Goal: Task Accomplishment & Management: Complete application form

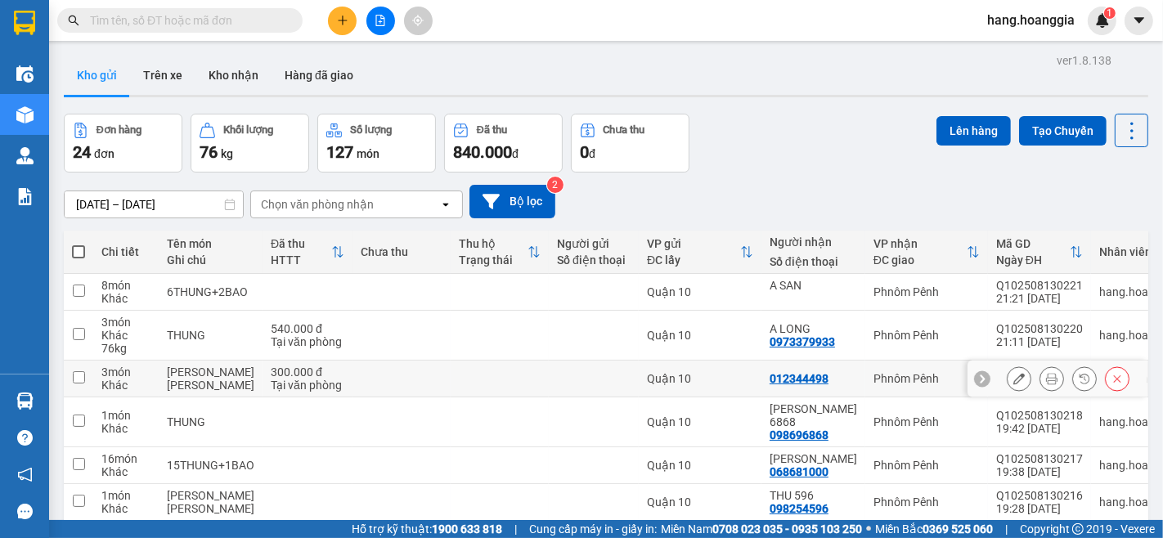
scroll to position [196, 0]
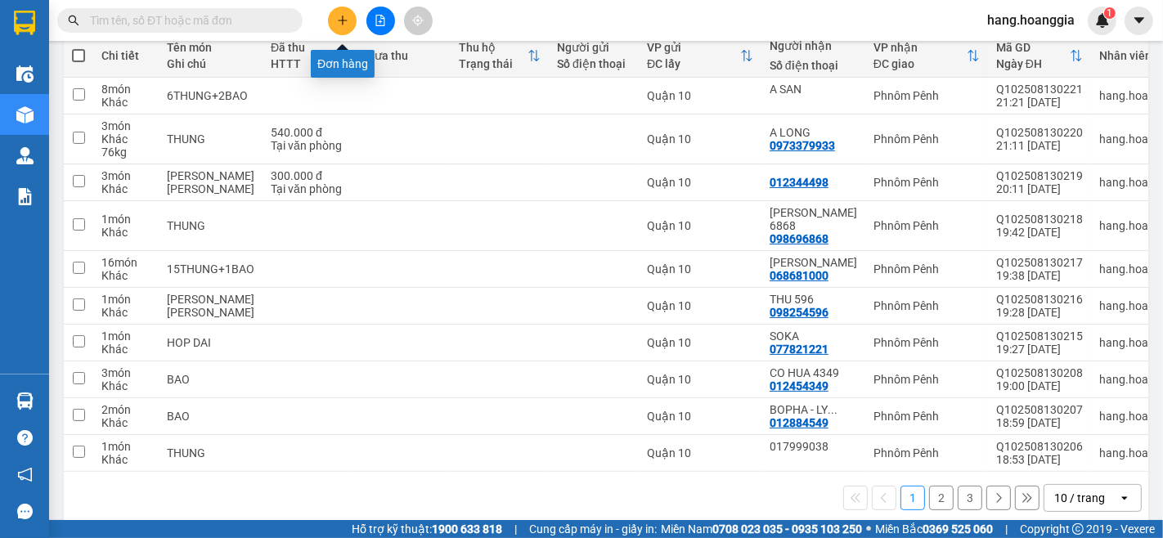
click at [344, 21] on icon "plus" at bounding box center [342, 20] width 11 height 11
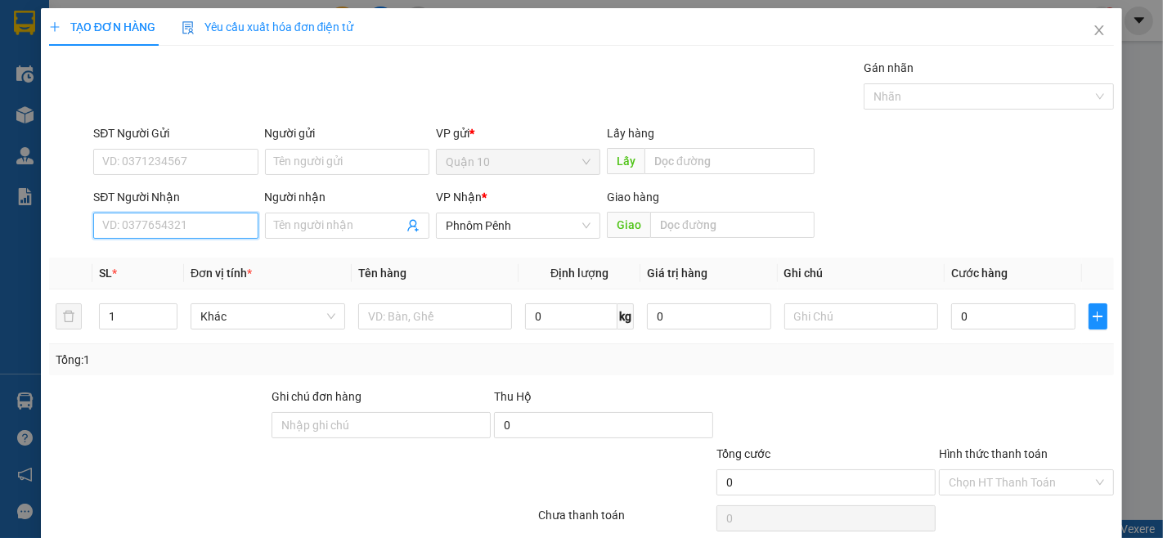
drag, startPoint x: 152, startPoint y: 221, endPoint x: 271, endPoint y: 241, distance: 120.2
click at [232, 231] on input "SĐT Người Nhận" at bounding box center [175, 226] width 164 height 26
click at [132, 252] on div "069367076" at bounding box center [173, 259] width 143 height 18
type input "069367076"
type input "1.100.000"
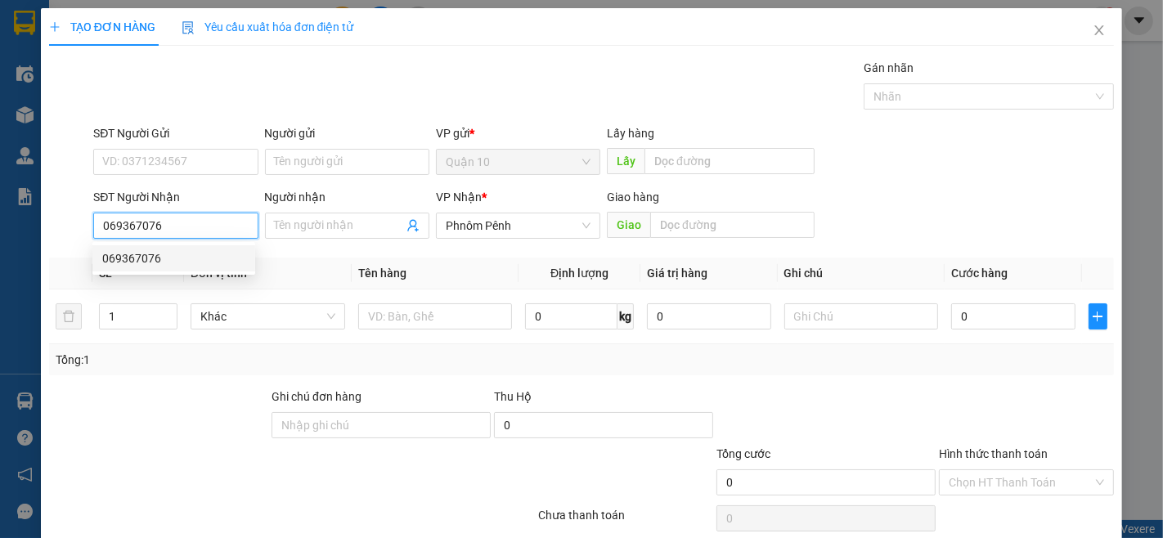
type input "1.100.000"
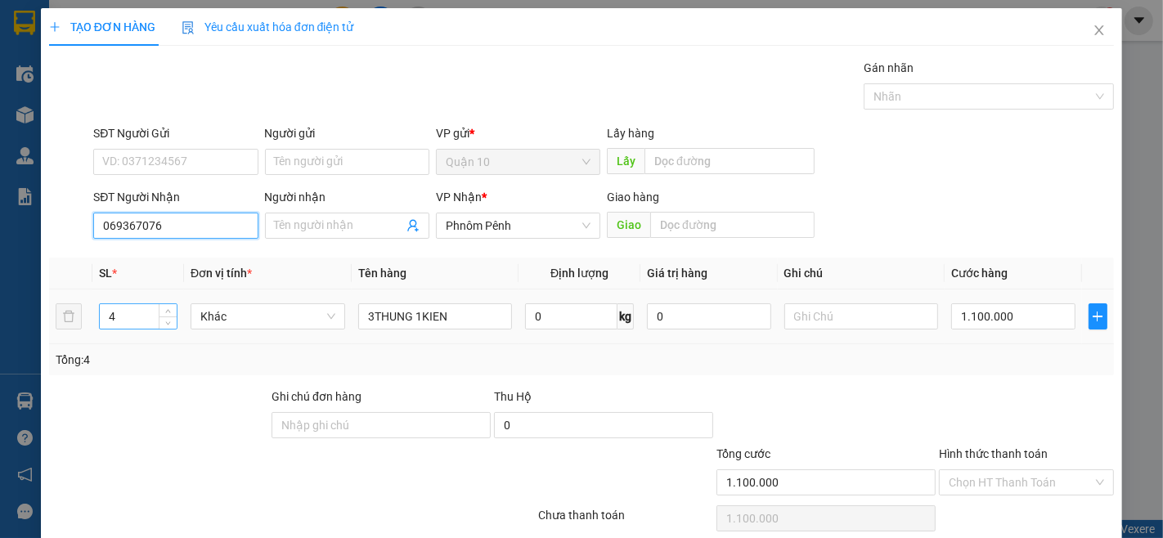
type input "069367076"
click at [144, 314] on input "4" at bounding box center [138, 316] width 77 height 25
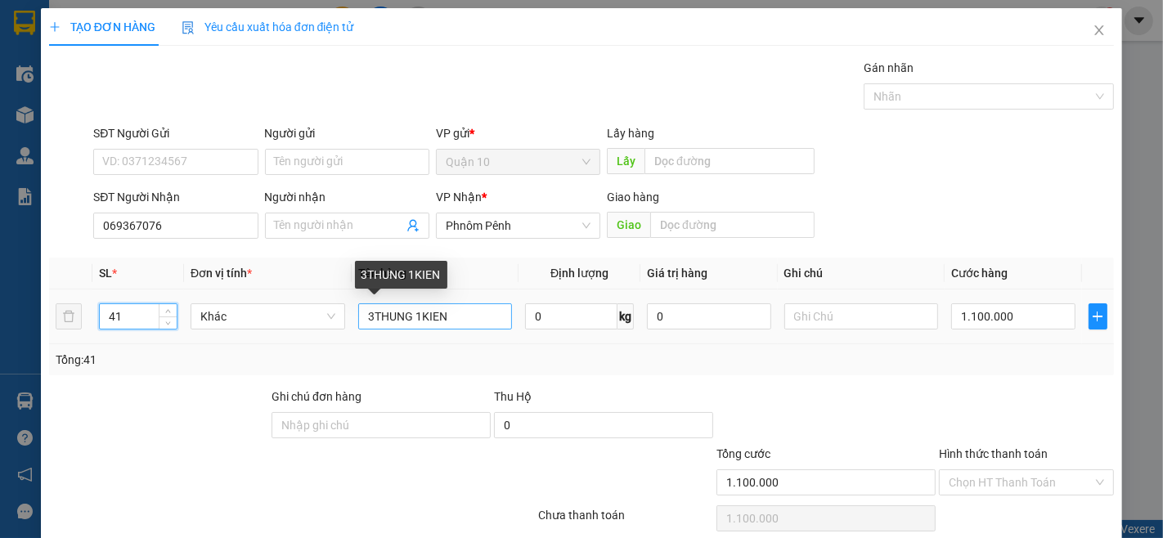
type input "41"
click at [448, 321] on input "3THUNG 1KIEN" at bounding box center [435, 316] width 155 height 26
click at [368, 311] on input "3THUNG" at bounding box center [435, 316] width 155 height 26
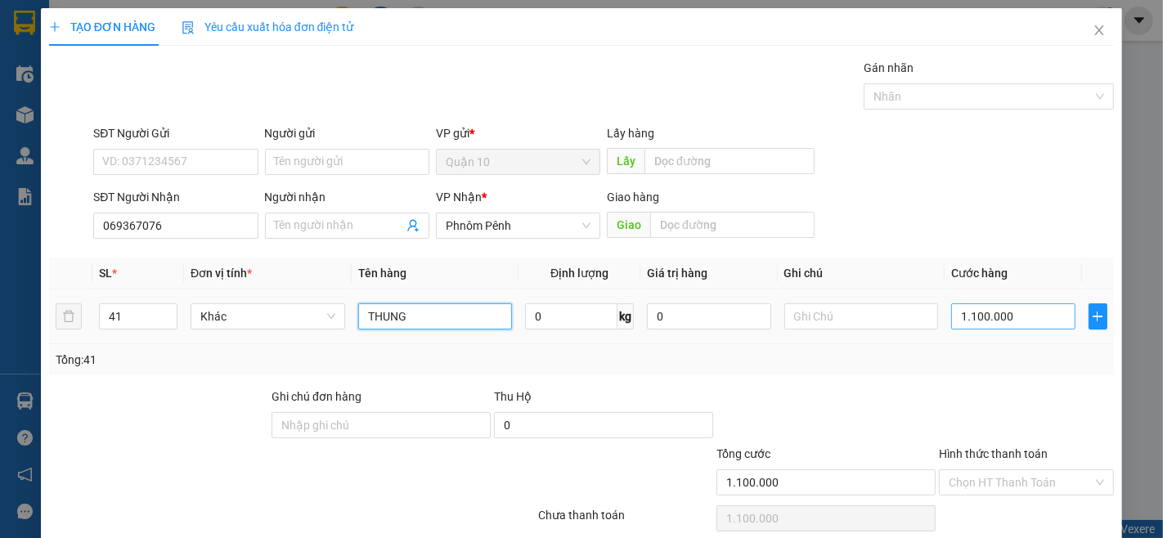
type input "THUNG"
click at [1006, 320] on input "1.100.000" at bounding box center [1013, 316] width 124 height 26
type input "0"
click at [996, 320] on input "0" at bounding box center [1013, 316] width 124 height 26
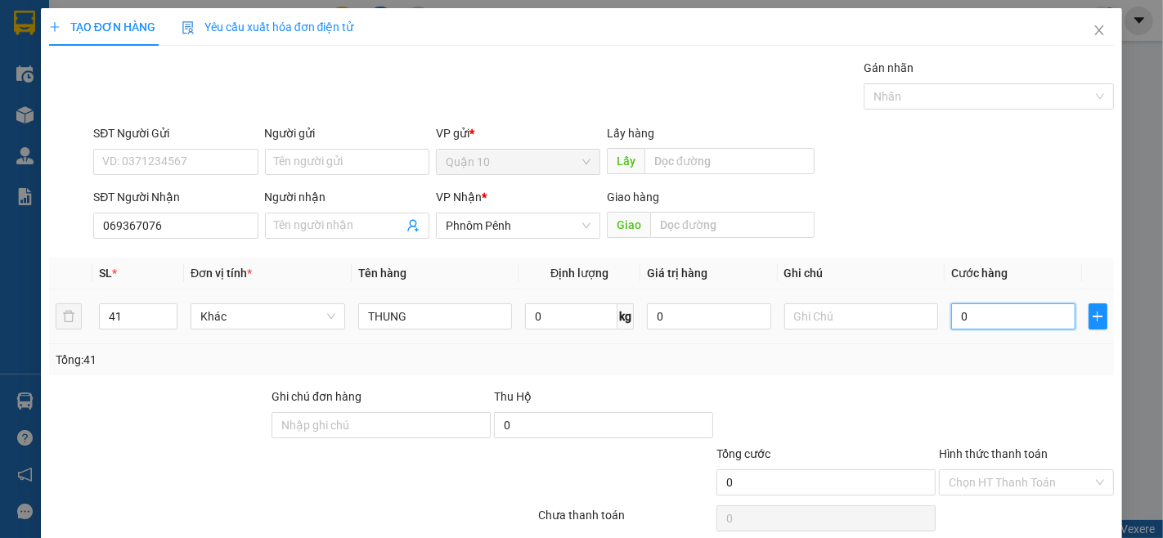
click at [996, 320] on input "0" at bounding box center [1013, 316] width 124 height 26
type input "5"
type input "58"
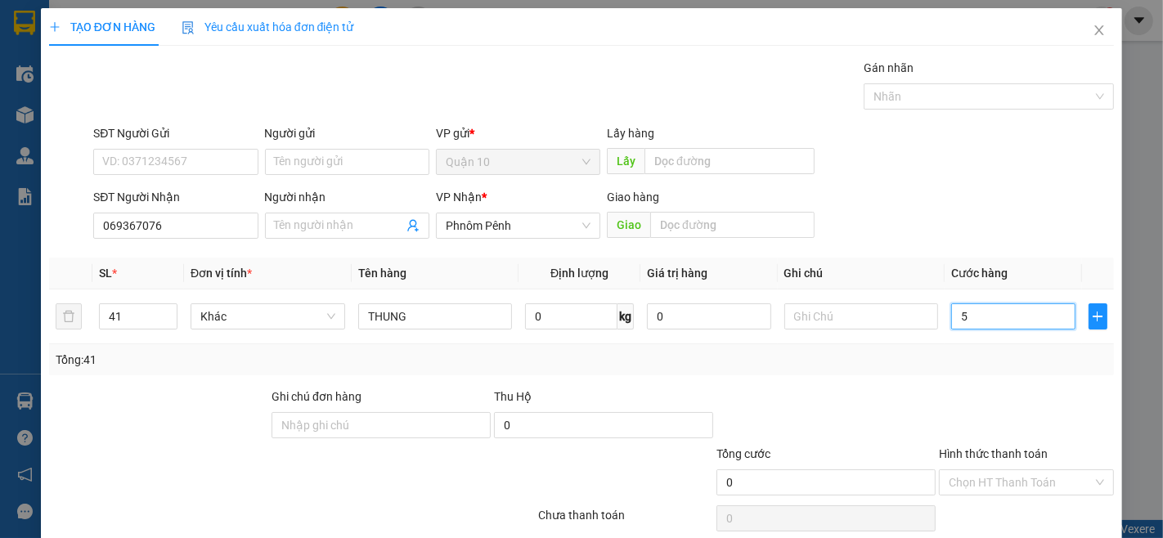
type input "58"
type input "585"
type input "5.856"
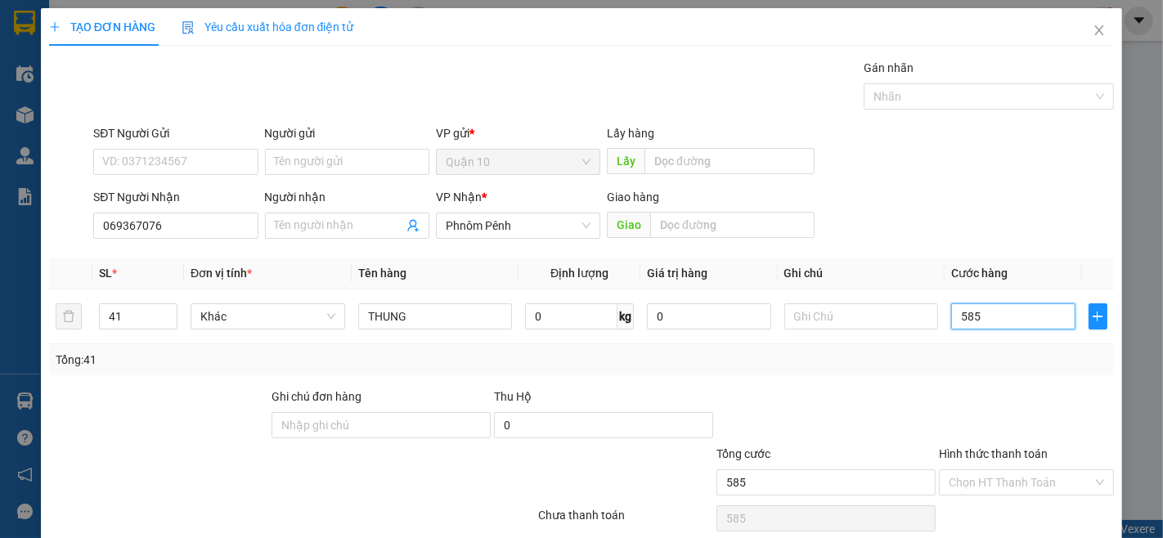
type input "5.856"
type input "0"
type input "5.856\"
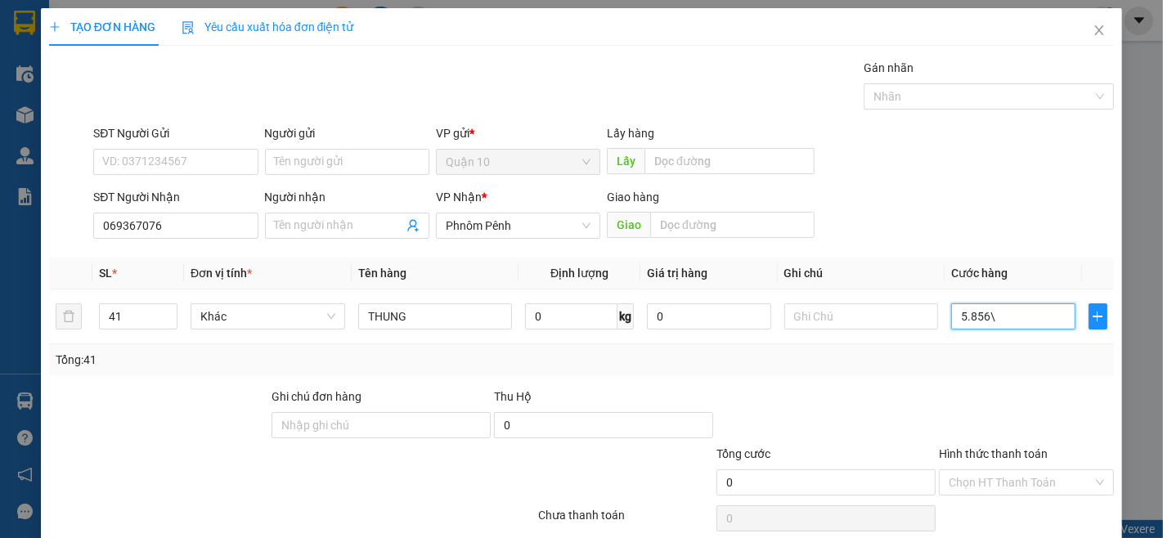
type input "5.856"
type input "585"
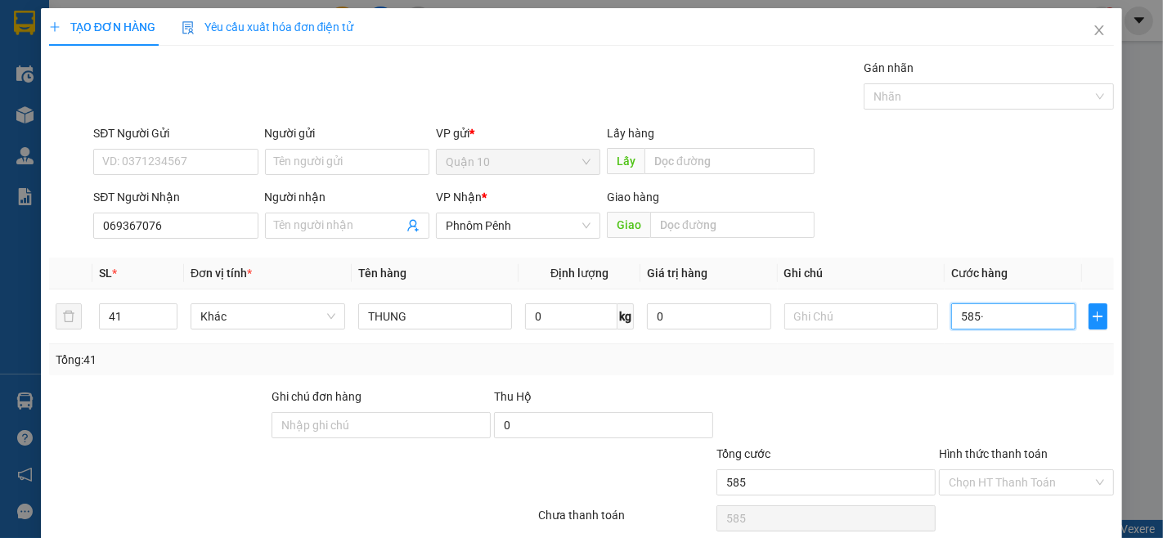
type input "585"
type input "58"
type input "5"
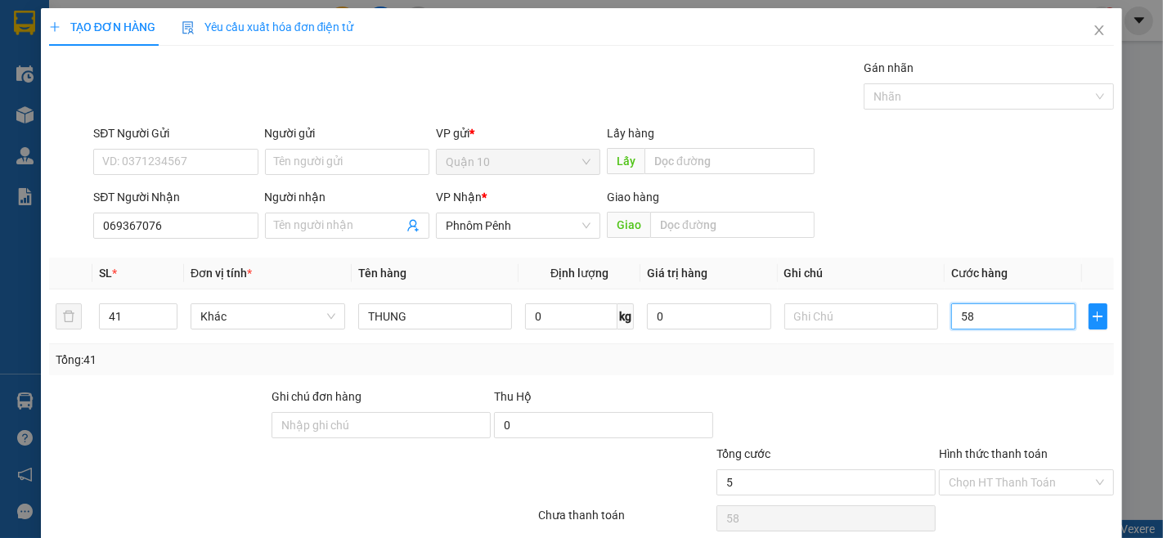
type input "5"
type input "50"
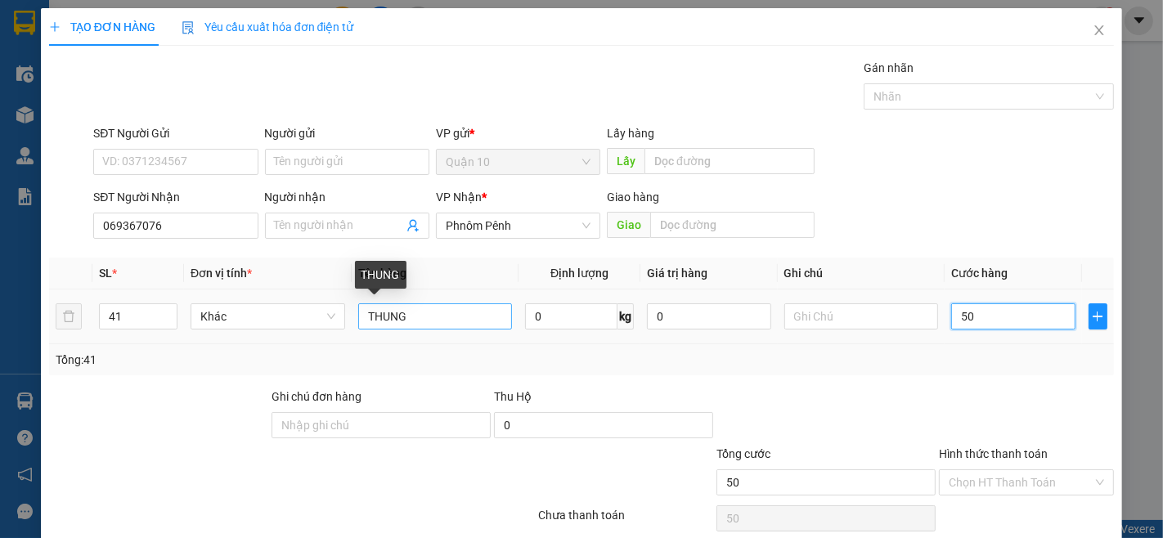
type input "500"
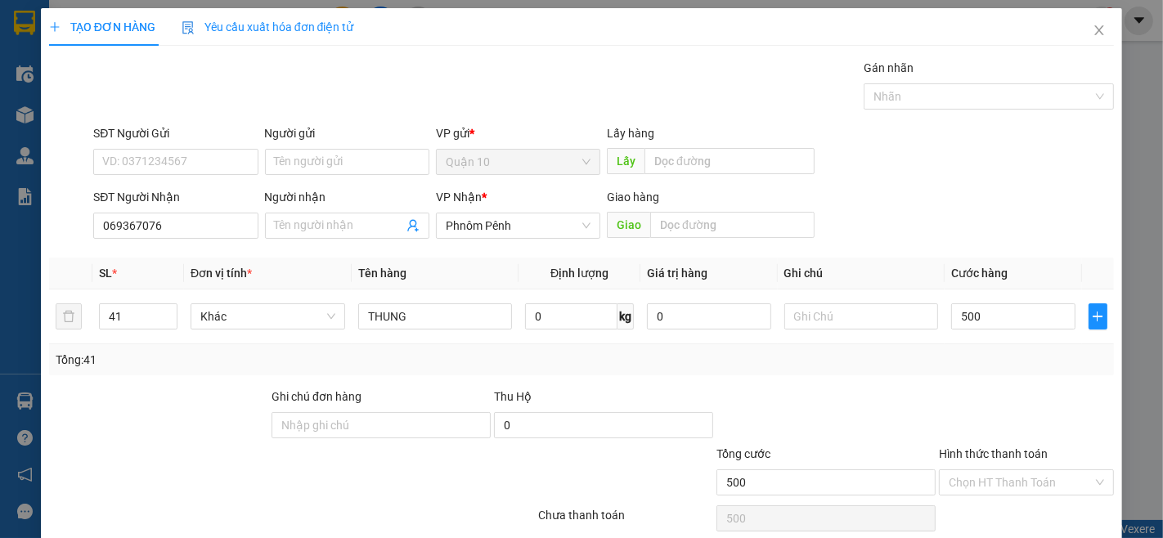
type input "500.000"
click at [990, 448] on label "Hình thức thanh toán" at bounding box center [993, 453] width 109 height 13
click at [990, 470] on input "Hình thức thanh toán" at bounding box center [1021, 482] width 144 height 25
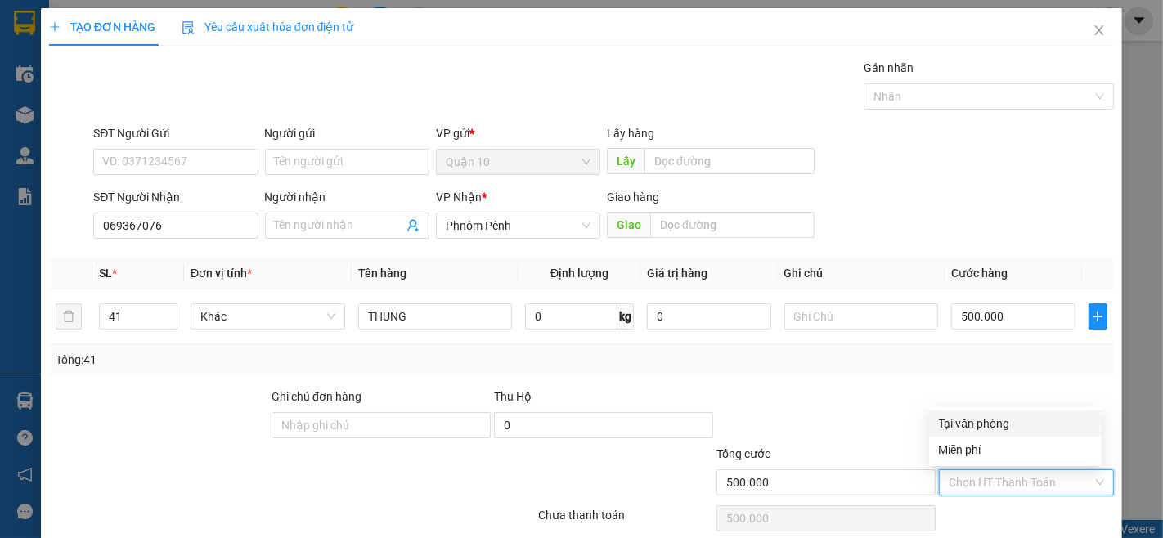
click at [982, 421] on div "Tại văn phòng" at bounding box center [1015, 424] width 153 height 18
type input "0"
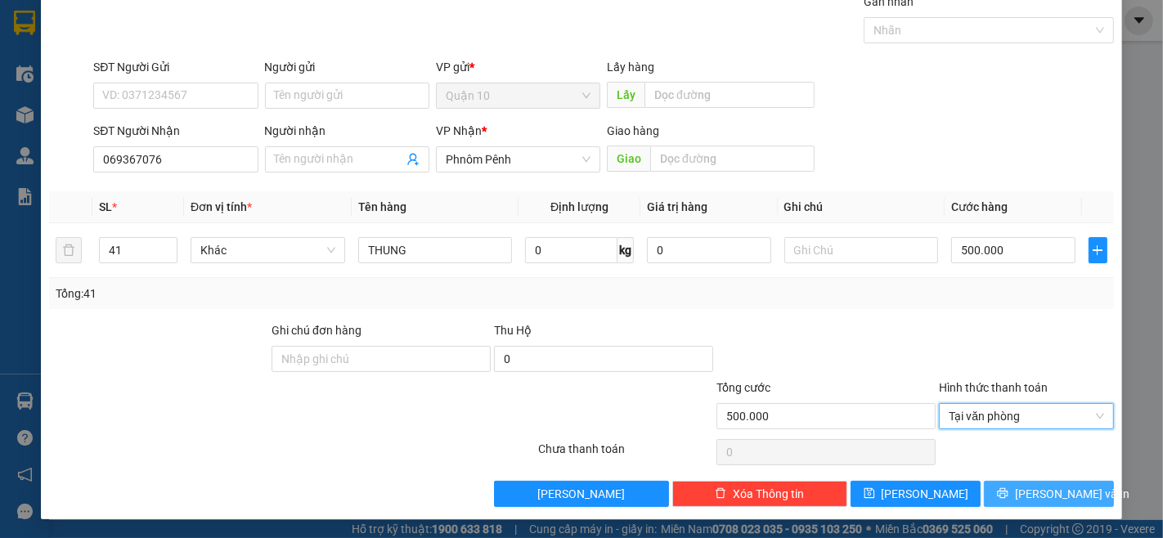
click at [1043, 492] on span "[PERSON_NAME] và In" at bounding box center [1072, 494] width 115 height 18
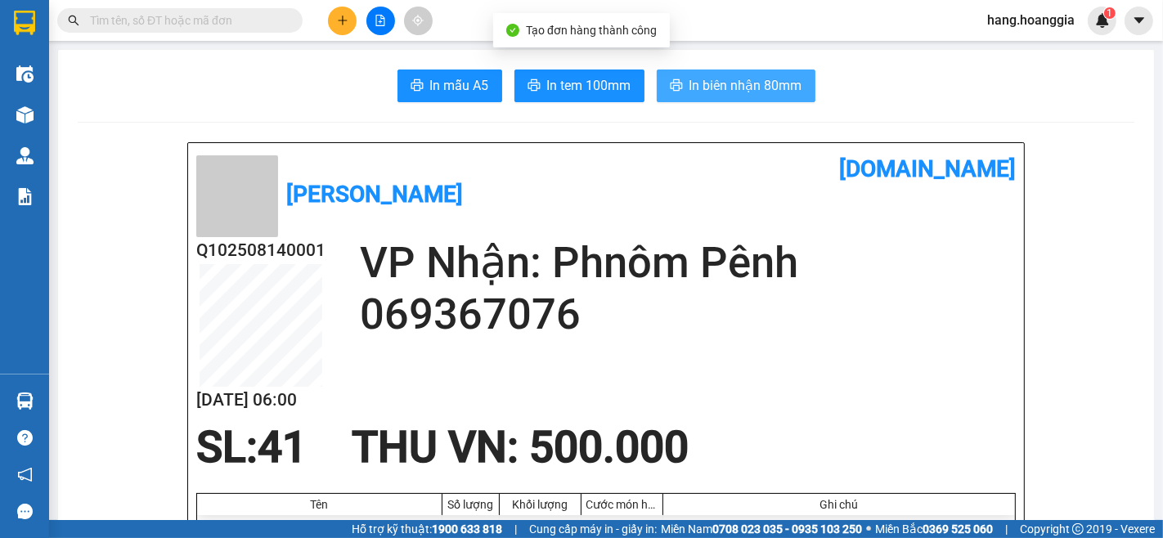
click at [775, 78] on span "In biên nhận 80mm" at bounding box center [746, 85] width 113 height 20
click at [705, 80] on span "In biên nhận 80mm" at bounding box center [746, 85] width 113 height 20
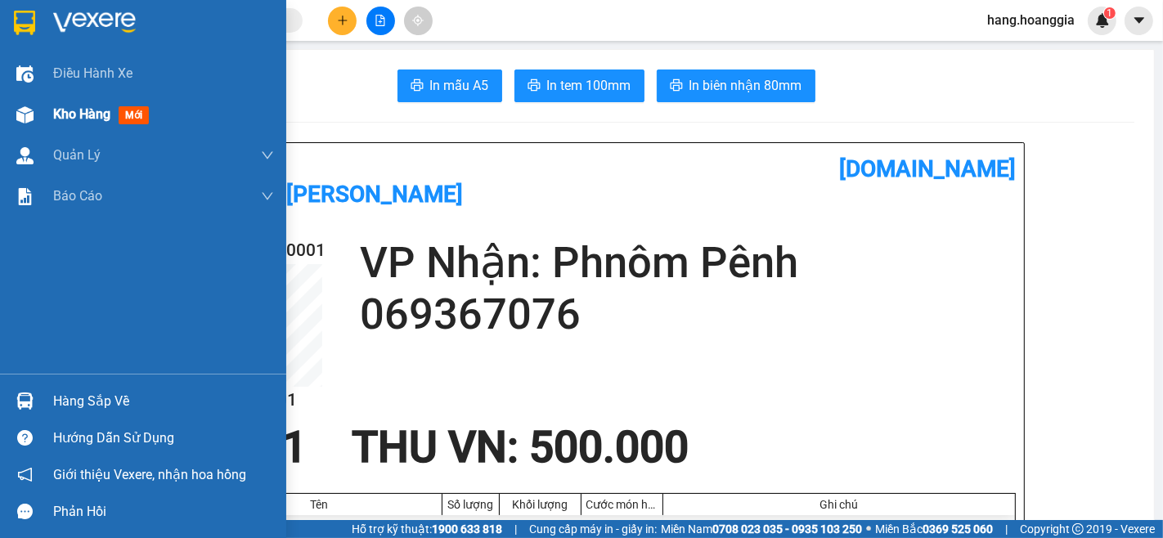
click at [21, 110] on img at bounding box center [24, 114] width 17 height 17
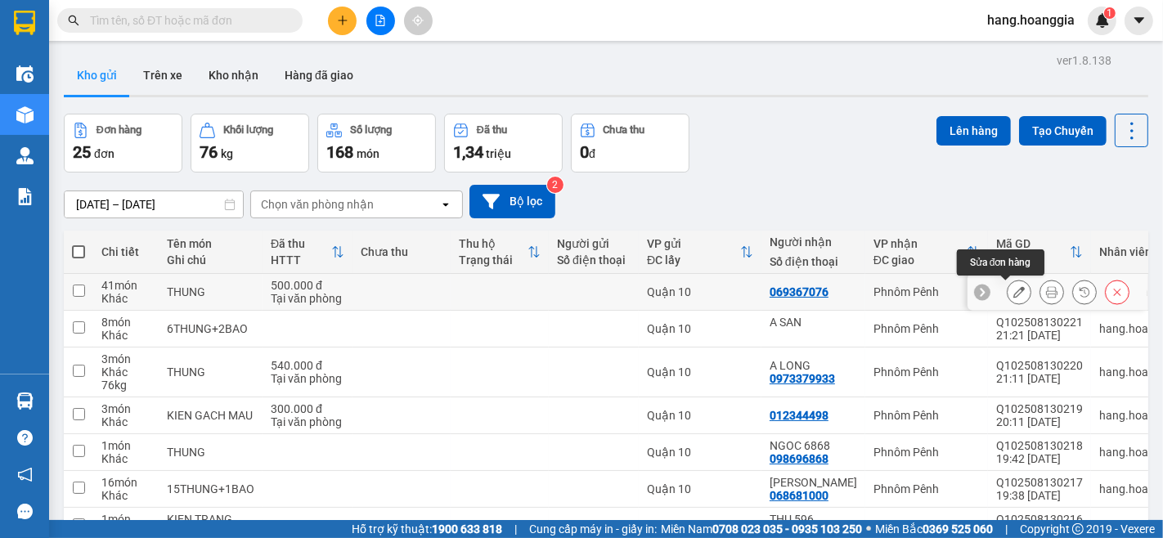
click at [1008, 282] on button at bounding box center [1019, 292] width 23 height 29
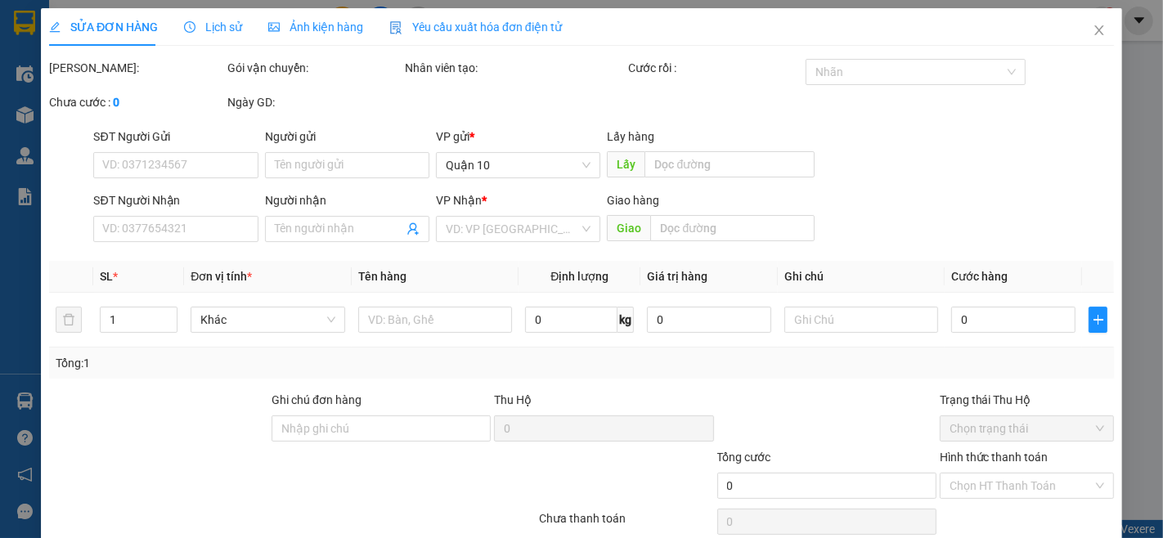
type input "069367076"
type input "500.000"
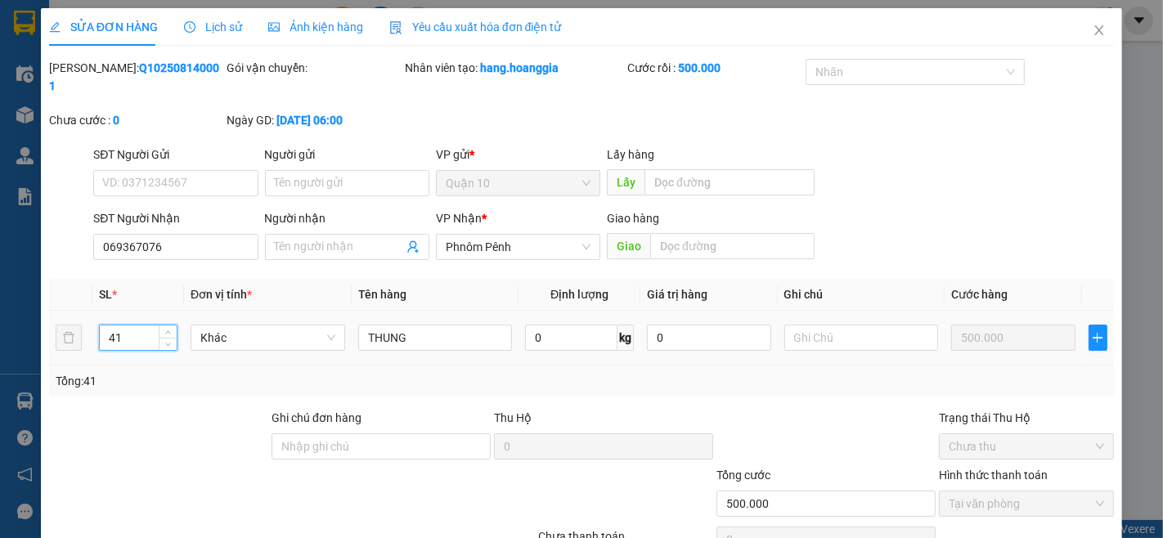
click at [146, 326] on input "41" at bounding box center [138, 338] width 77 height 25
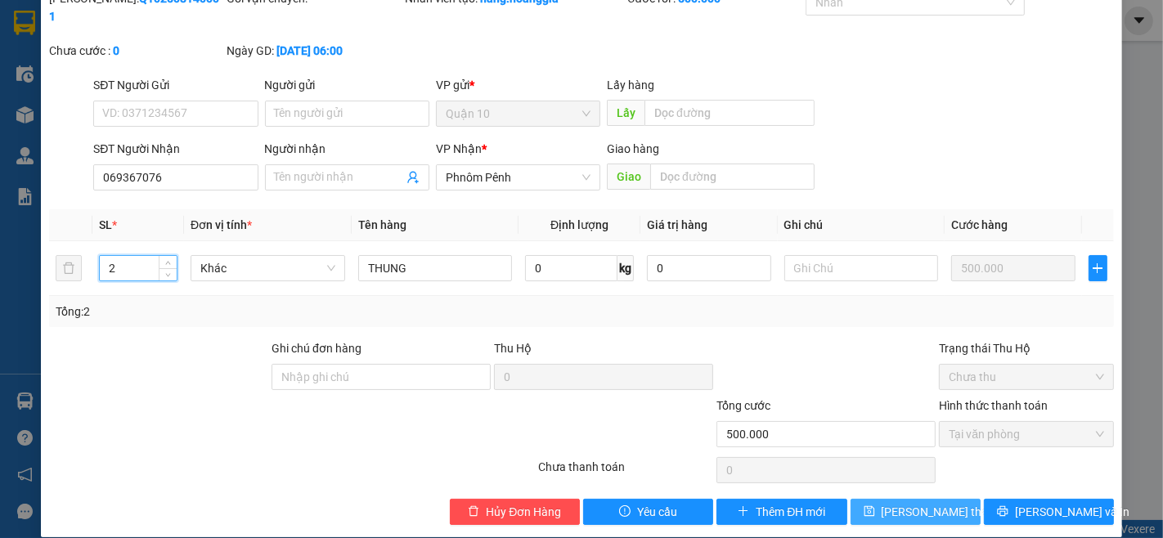
type input "2"
click at [922, 503] on span "[PERSON_NAME] thay đổi" at bounding box center [947, 512] width 131 height 18
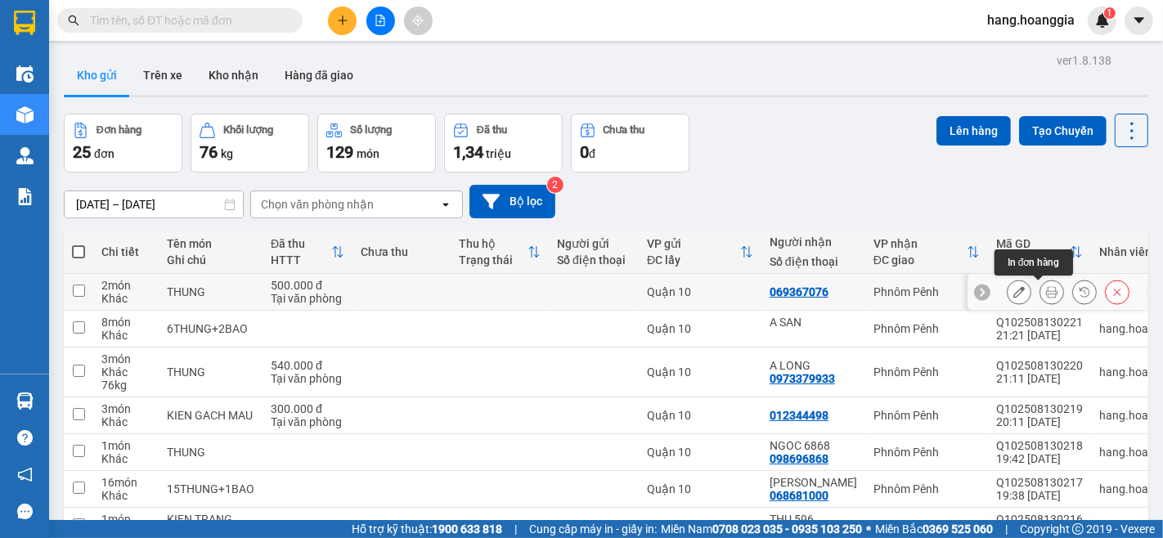
click at [1046, 290] on icon at bounding box center [1051, 291] width 11 height 11
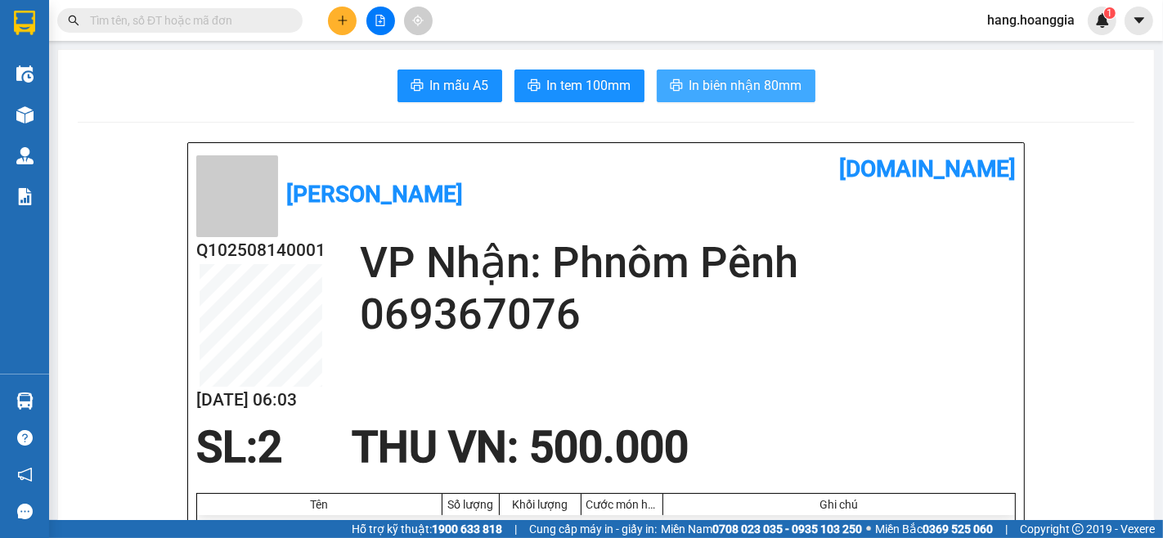
click at [763, 88] on span "In biên nhận 80mm" at bounding box center [746, 85] width 113 height 20
